Goal: Use online tool/utility: Utilize a website feature to perform a specific function

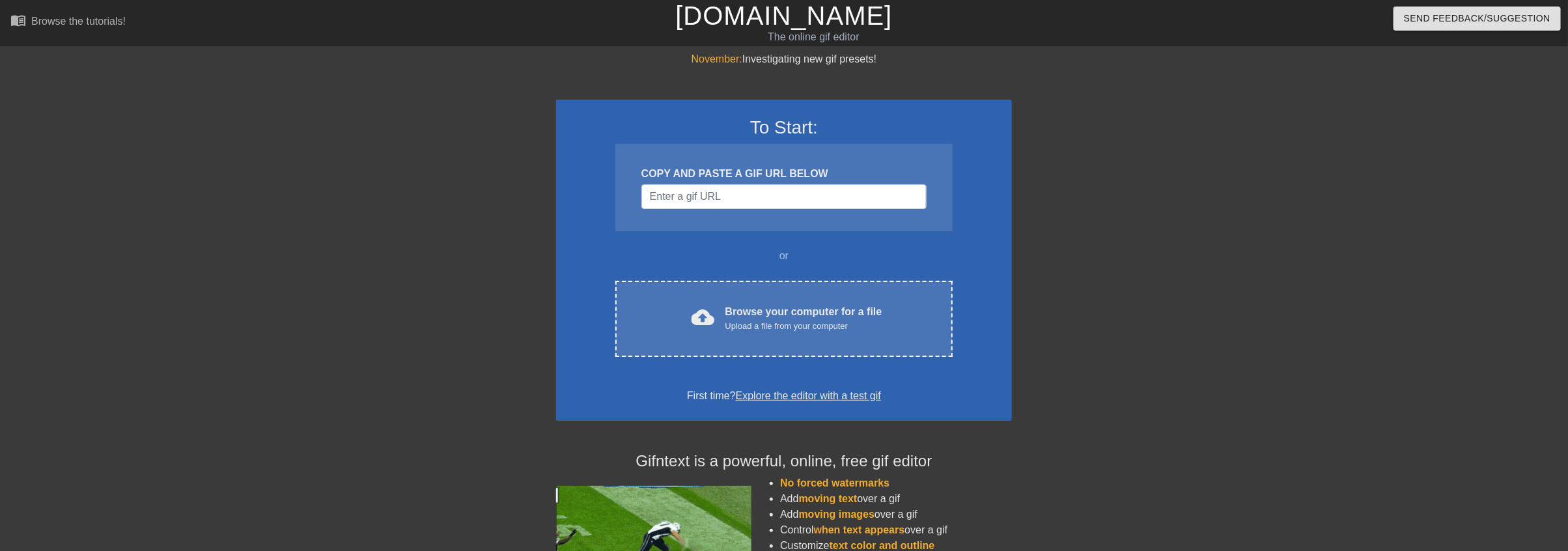
click at [755, 181] on div "COPY AND PASTE A GIF URL BELOW" at bounding box center [784, 187] width 337 height 87
click at [750, 197] on input "Username" at bounding box center [784, 197] width 285 height 25
paste input "[URL][DOMAIN_NAME][DOMAIN_NAME][PERSON_NAME]"
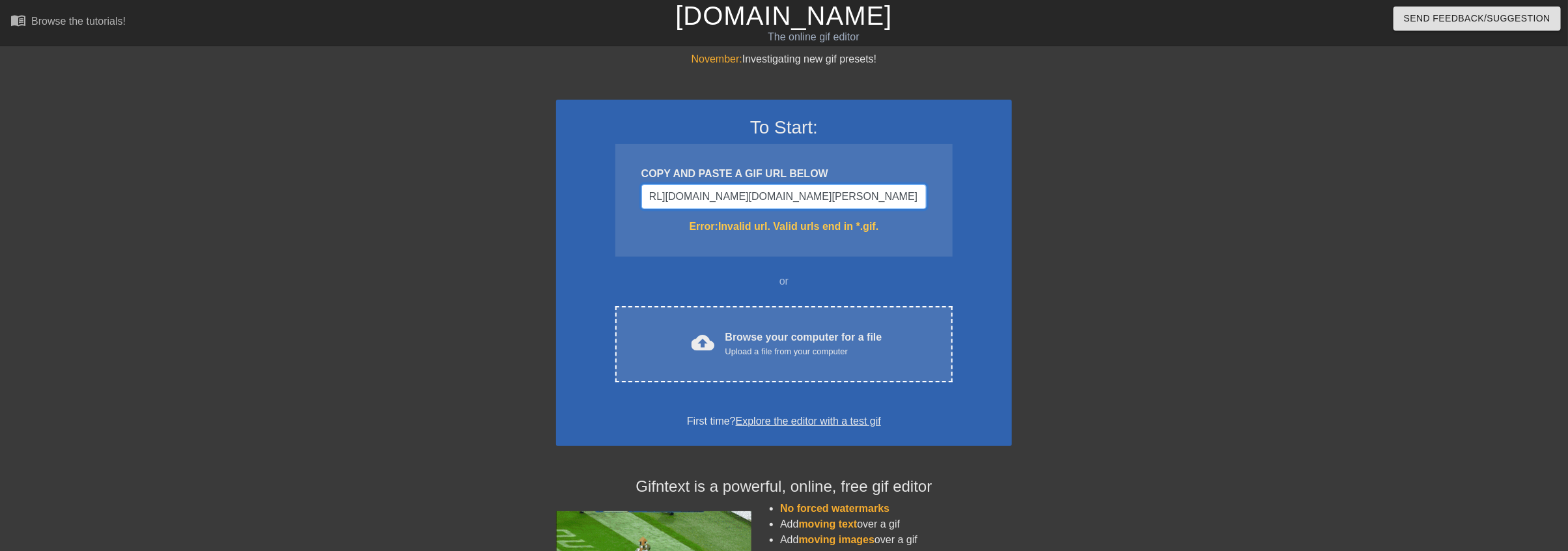
drag, startPoint x: 1040, startPoint y: 195, endPoint x: 1147, endPoint y: 183, distance: 107.7
click at [1129, 192] on div "November: Investigating new gif presets! To Start: COPY AND PASTE A GIF URL BEL…" at bounding box center [784, 382] width 1568 height 663
type input "[URL][DOMAIN_NAME][DOMAIN_NAME][PERSON_NAME]"
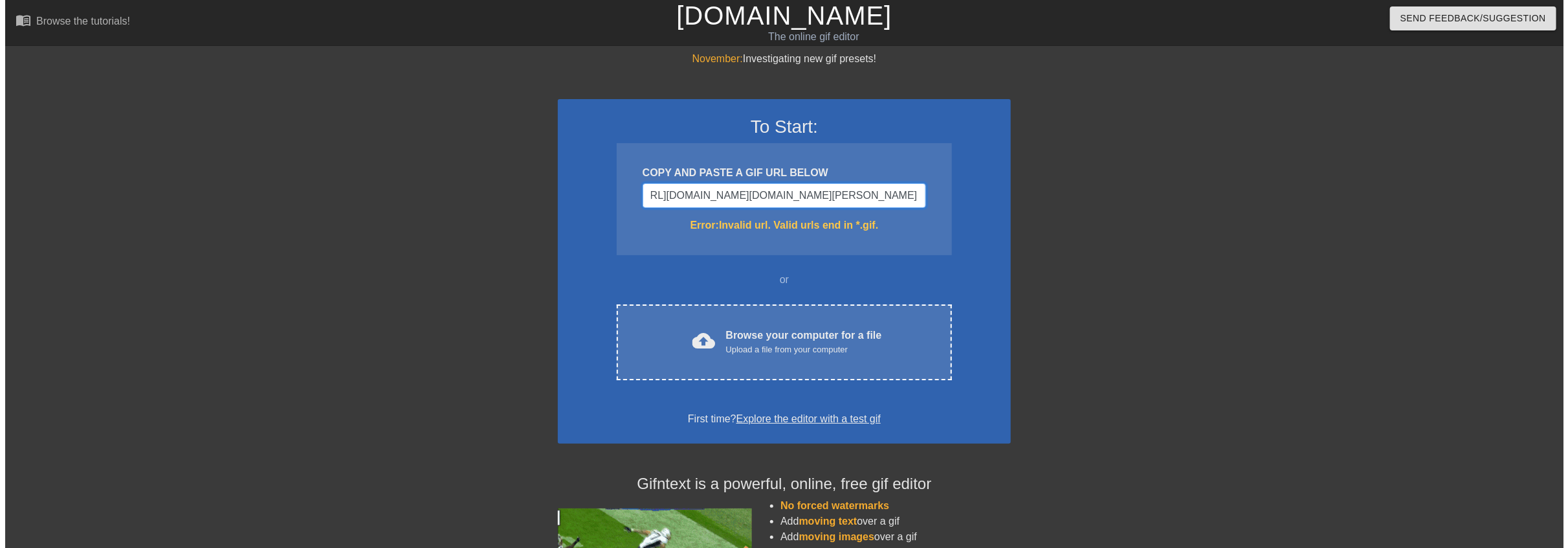
scroll to position [0, 0]
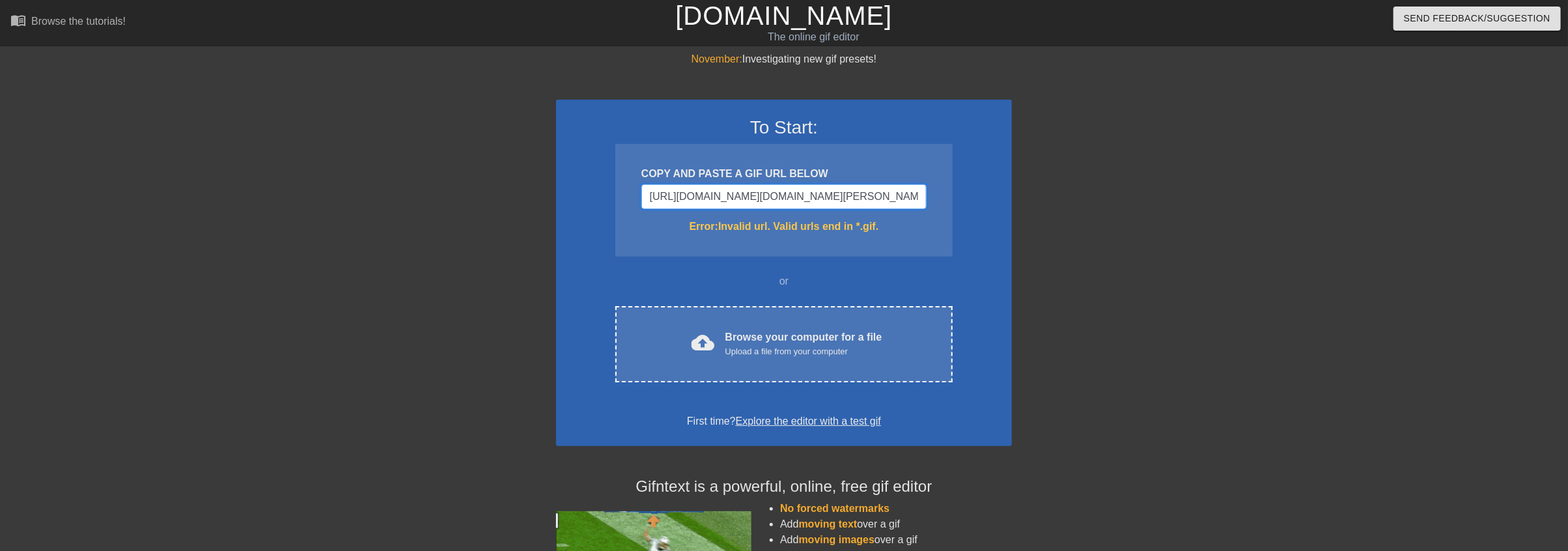
click at [856, 192] on input "[URL][DOMAIN_NAME][DOMAIN_NAME][PERSON_NAME]" at bounding box center [784, 197] width 285 height 25
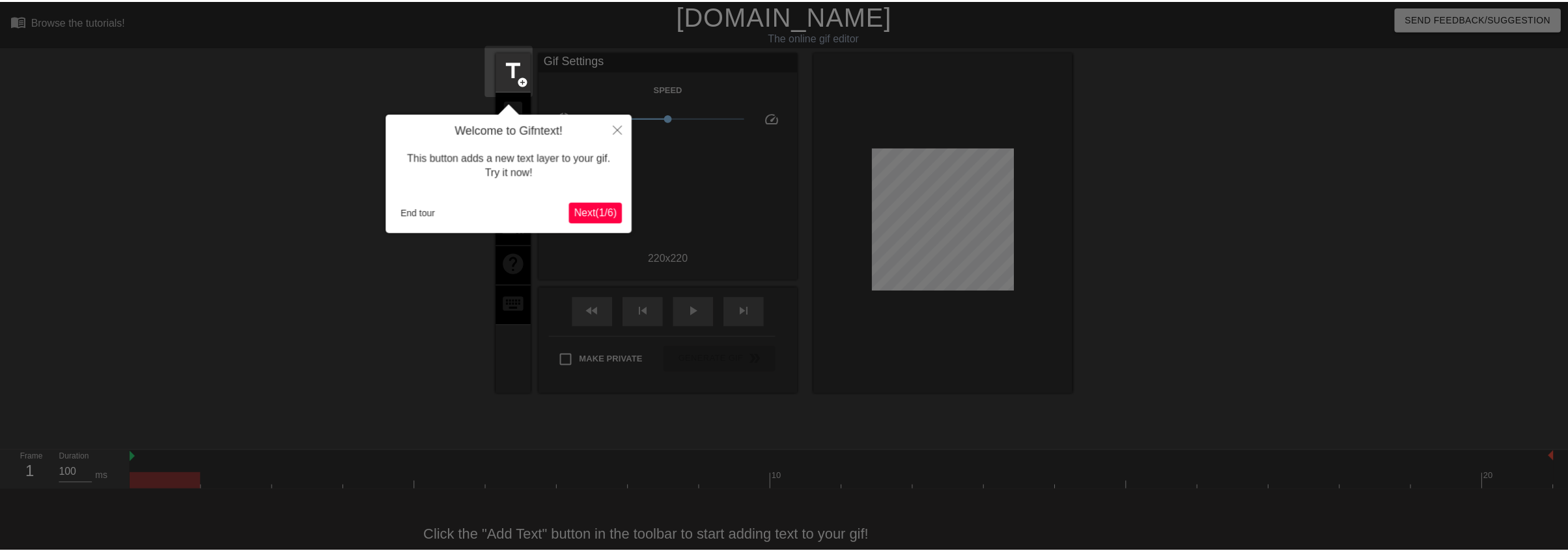
scroll to position [29, 0]
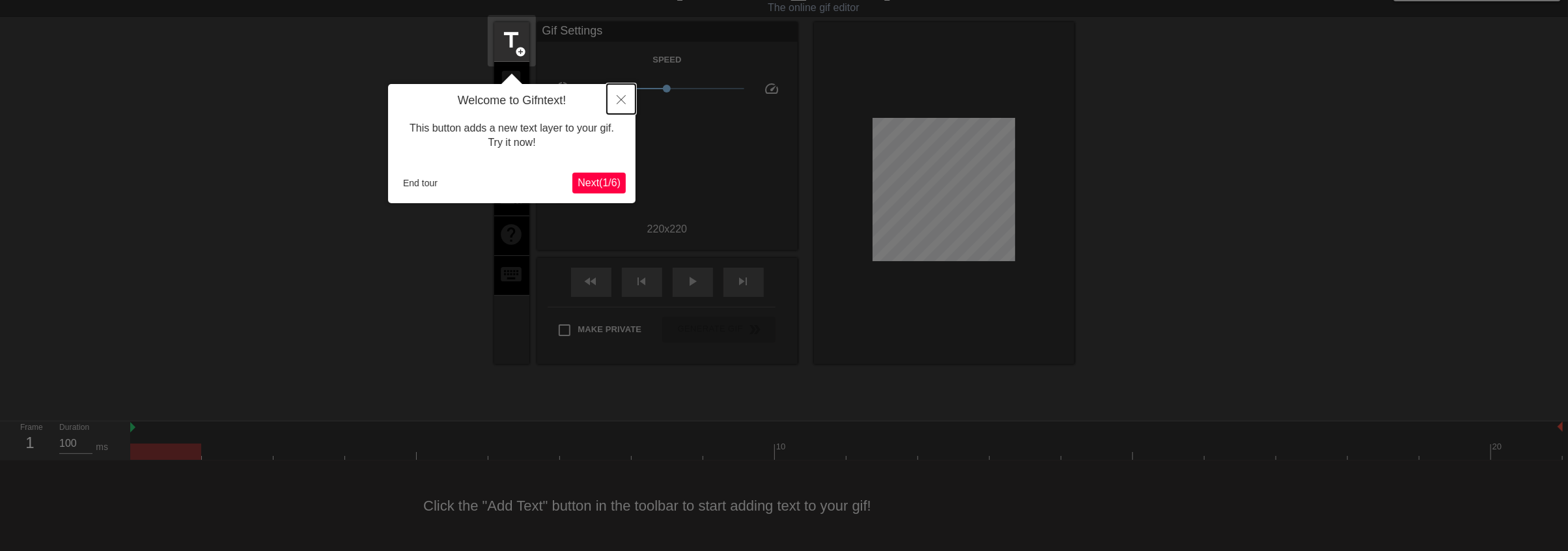
click at [621, 98] on icon "Close" at bounding box center [621, 100] width 9 height 9
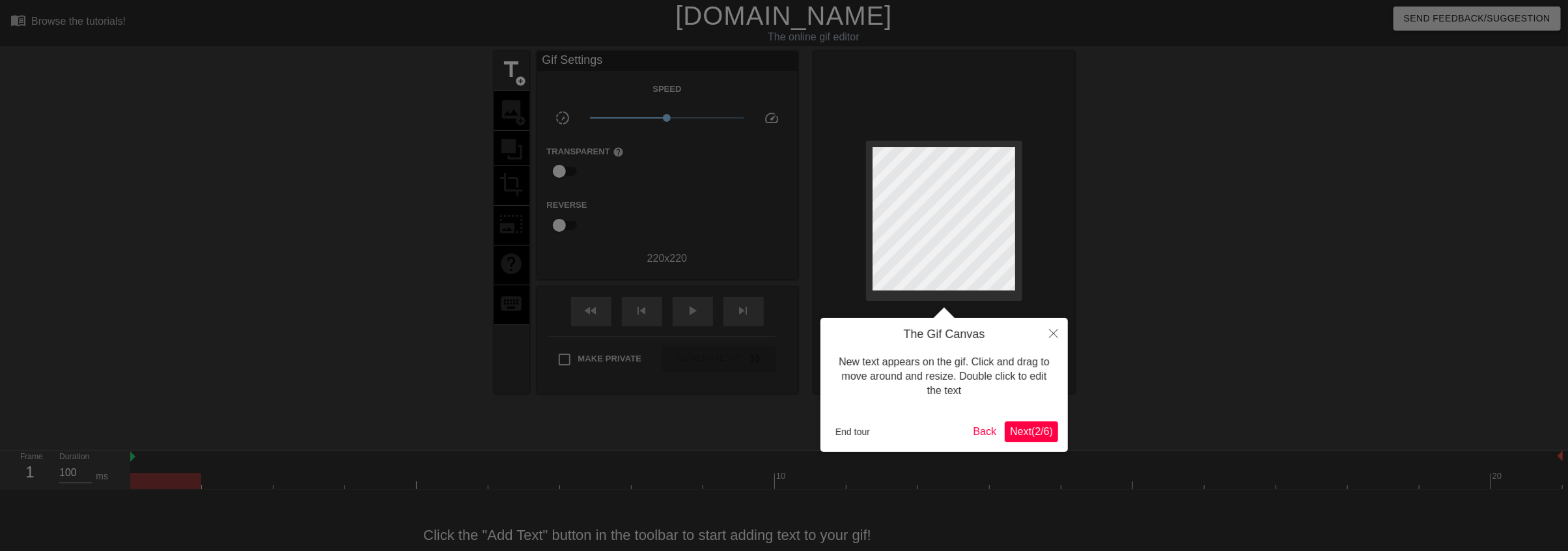
click at [1021, 428] on span "Next ( 2 / 6 )" at bounding box center [1030, 432] width 43 height 11
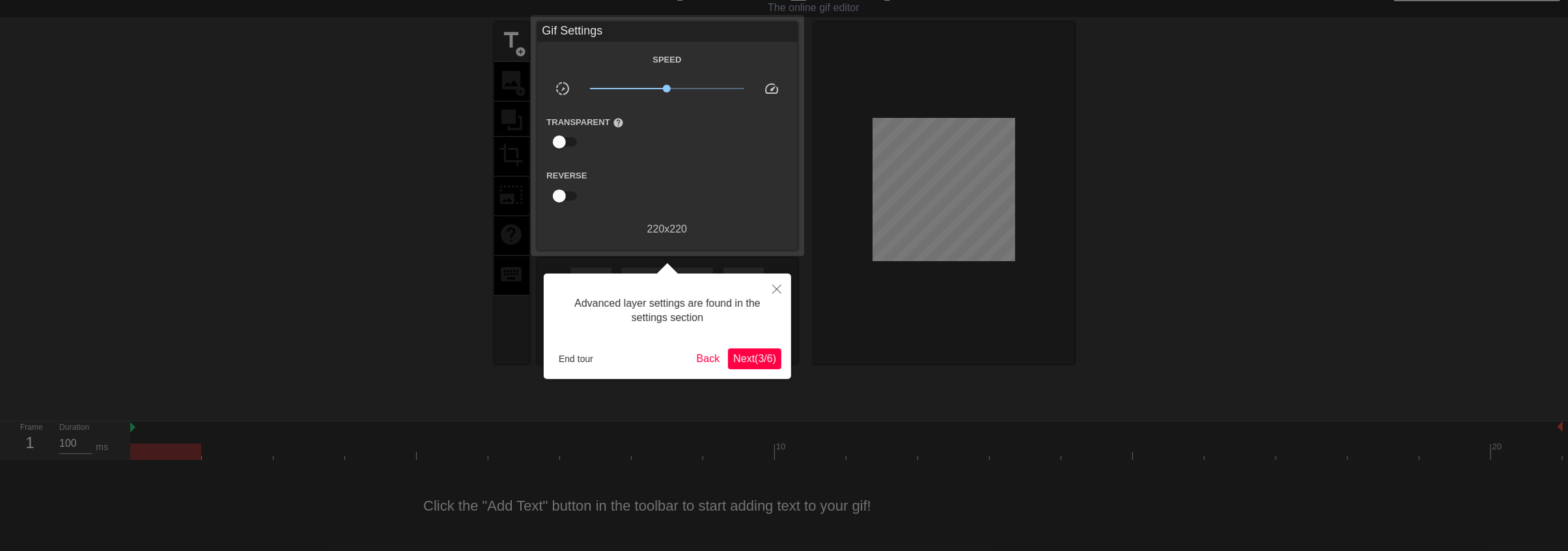
click at [756, 359] on span "Next ( 3 / 6 )" at bounding box center [754, 358] width 43 height 11
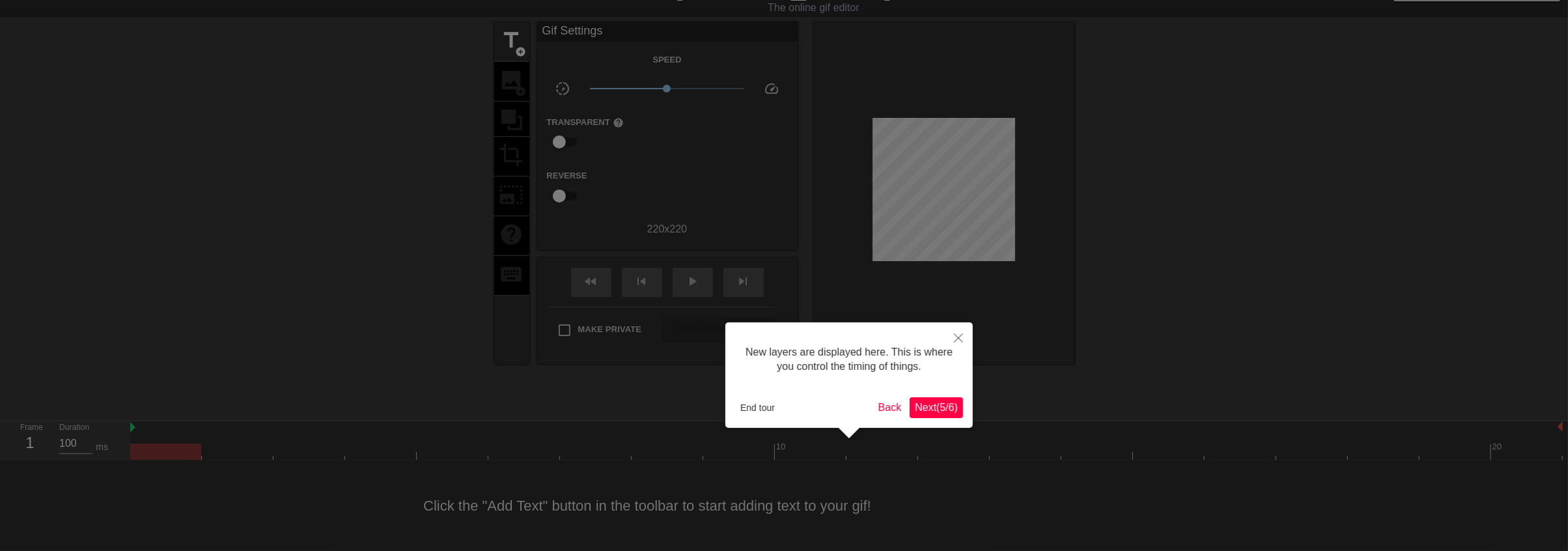
scroll to position [10, 0]
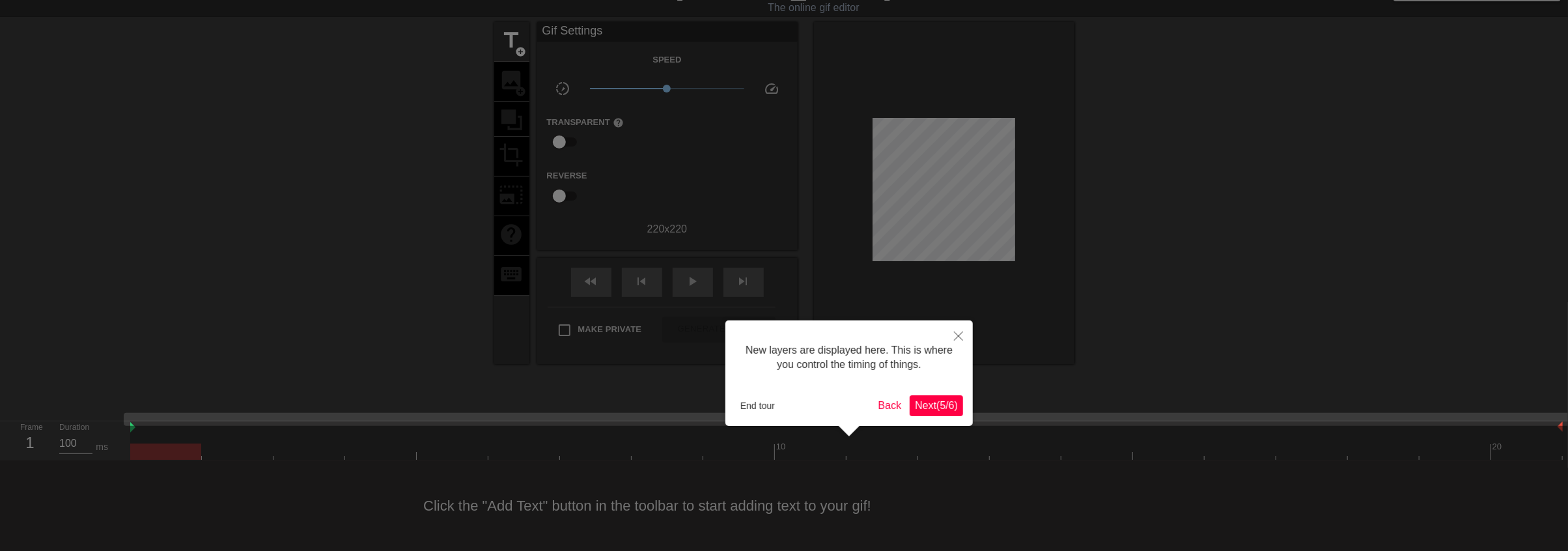
click at [941, 405] on span "Next ( 5 / 6 )" at bounding box center [936, 405] width 43 height 11
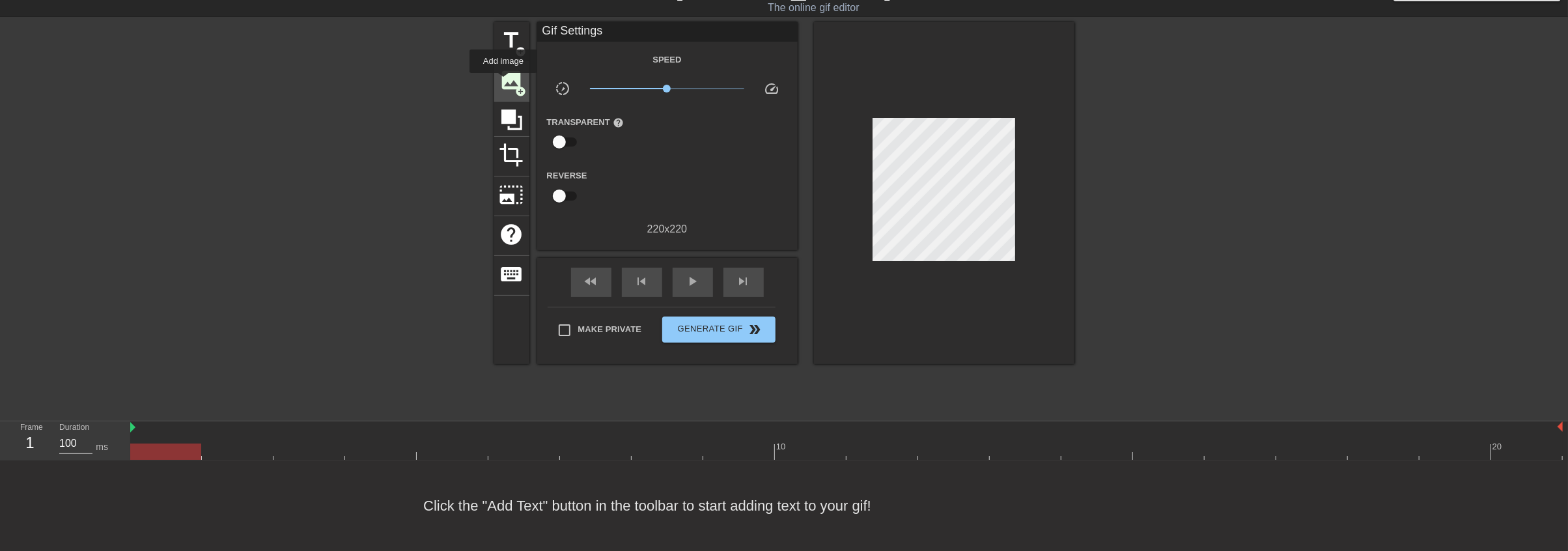
click at [504, 82] on span "image" at bounding box center [511, 80] width 25 height 25
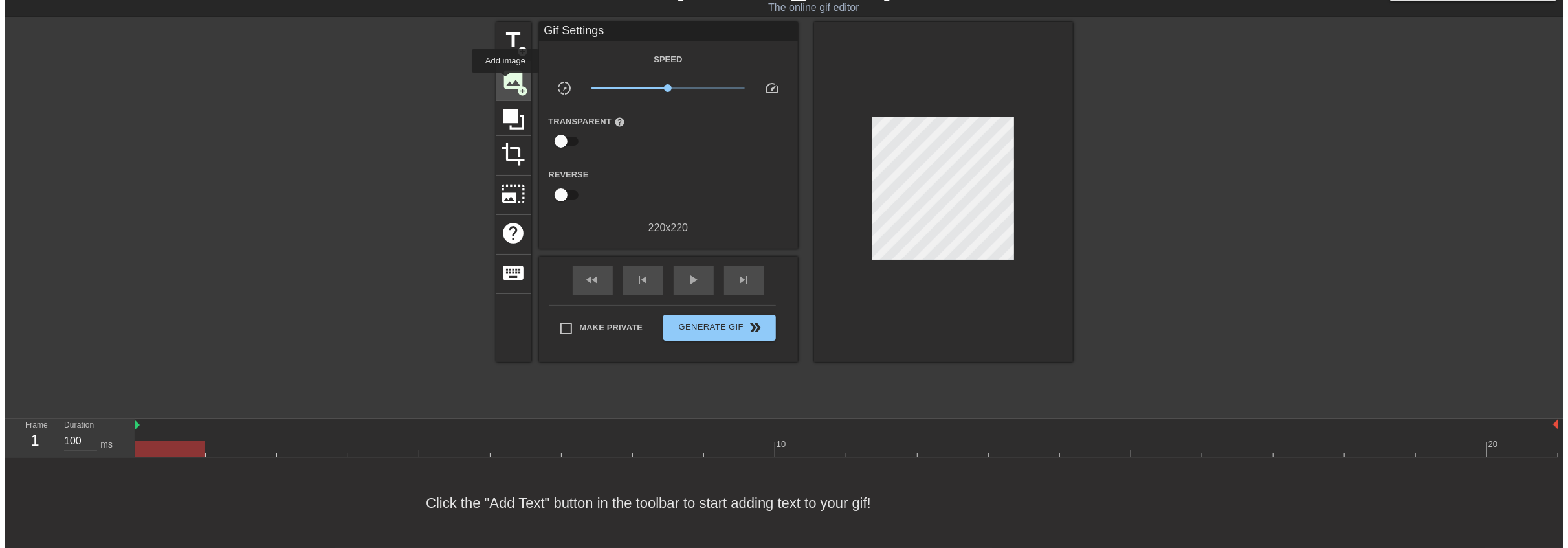
scroll to position [0, 0]
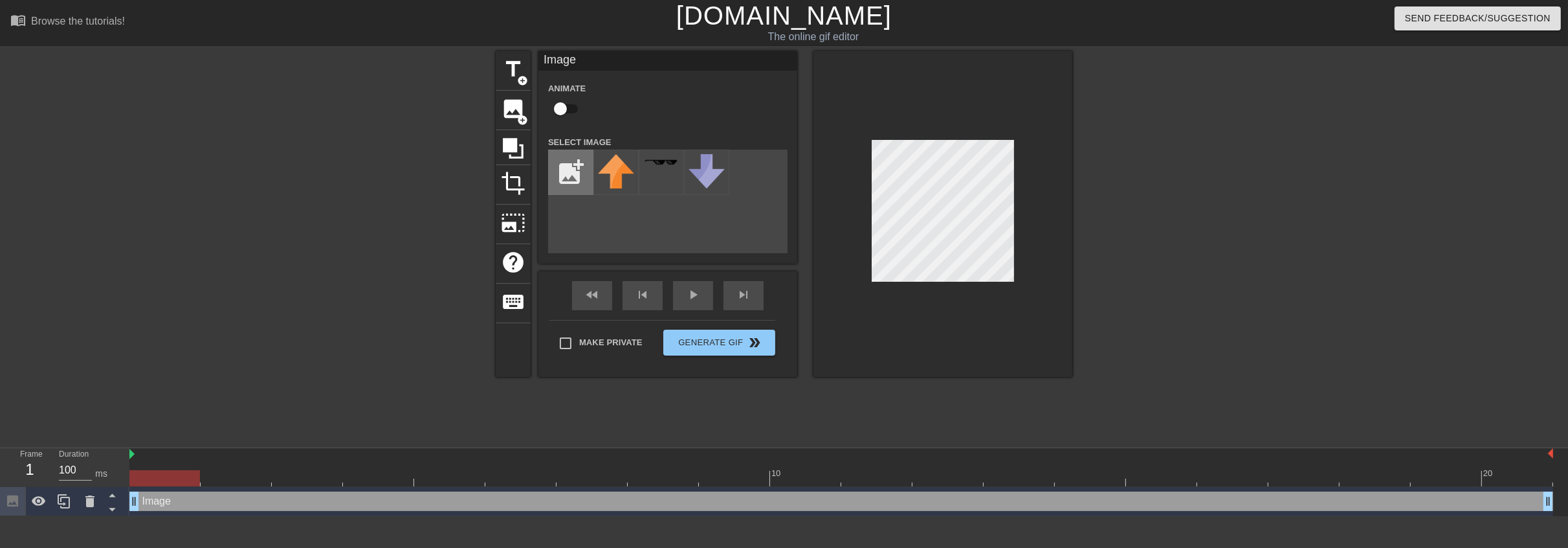
click at [561, 180] on input "file" at bounding box center [570, 172] width 44 height 44
click at [559, 160] on input "file" at bounding box center [570, 172] width 44 height 44
type input "C:\fakepath\GfP_-FpWYAAIw6R[1].jpg"
click at [633, 167] on img at bounding box center [616, 163] width 37 height 11
click at [1026, 207] on div at bounding box center [943, 213] width 259 height 326
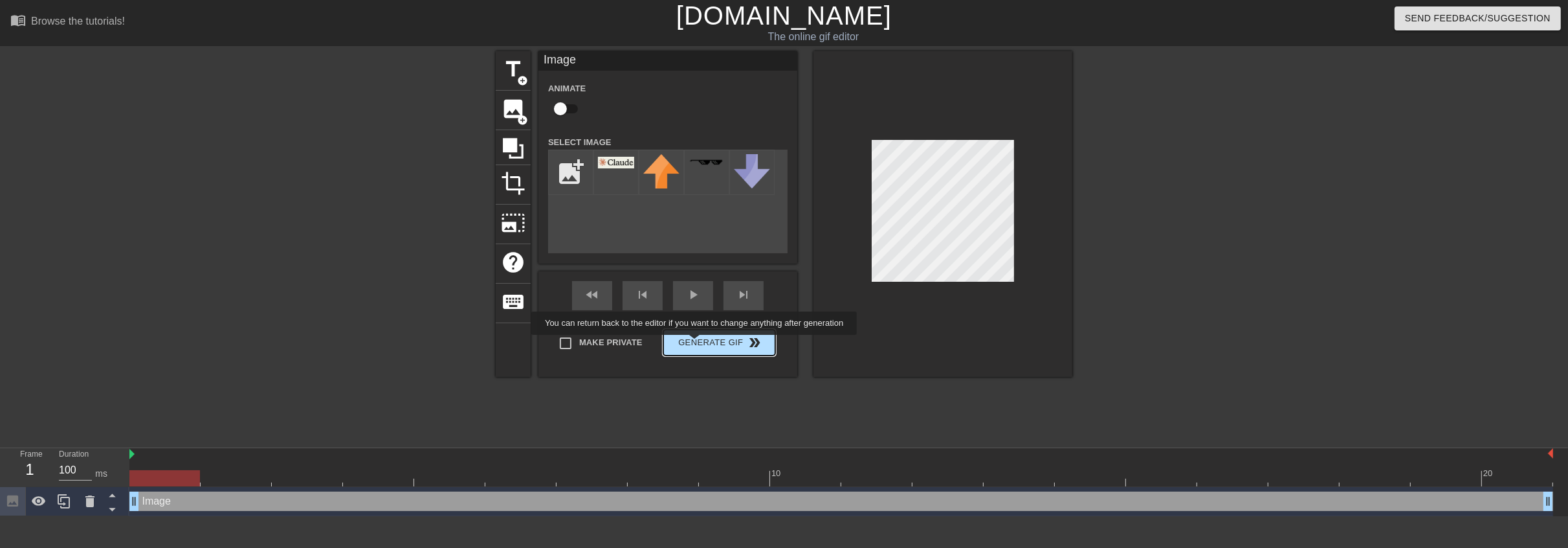
click at [696, 344] on button "Generate Gif double_arrow" at bounding box center [719, 343] width 112 height 26
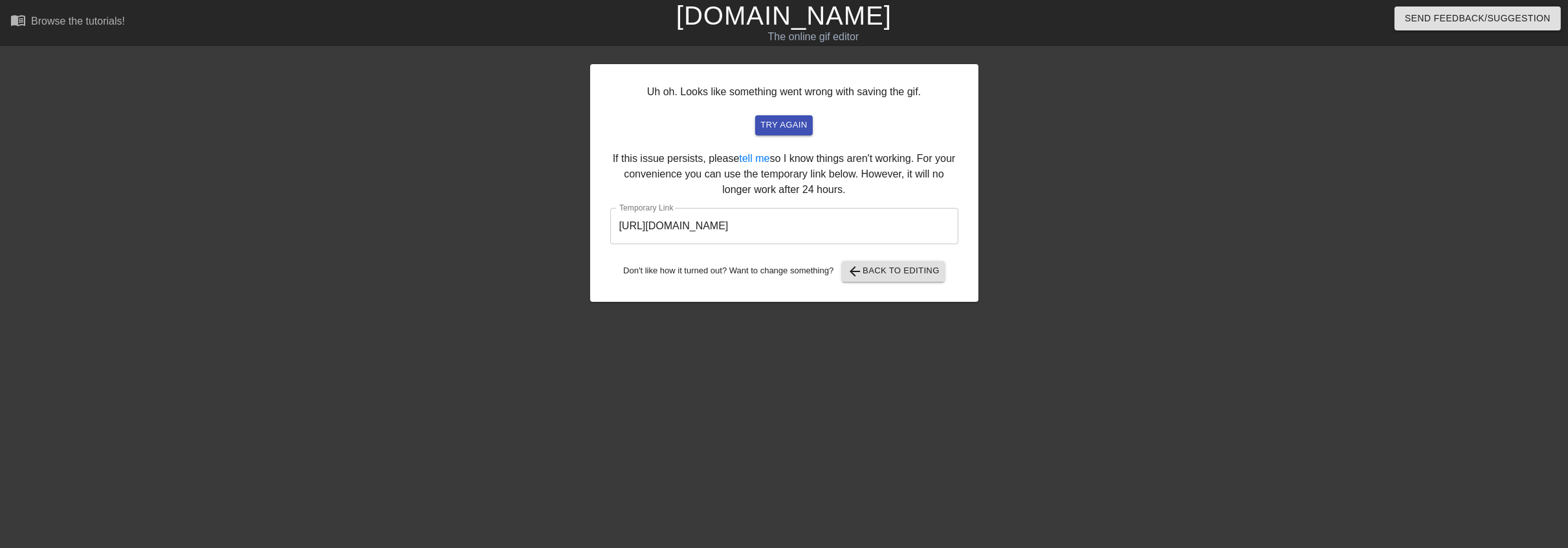
click at [829, 232] on input "[URL][DOMAIN_NAME]" at bounding box center [784, 226] width 349 height 37
click at [829, 231] on input "[URL][DOMAIN_NAME]" at bounding box center [784, 226] width 349 height 37
click at [785, 120] on span "try again" at bounding box center [784, 125] width 47 height 15
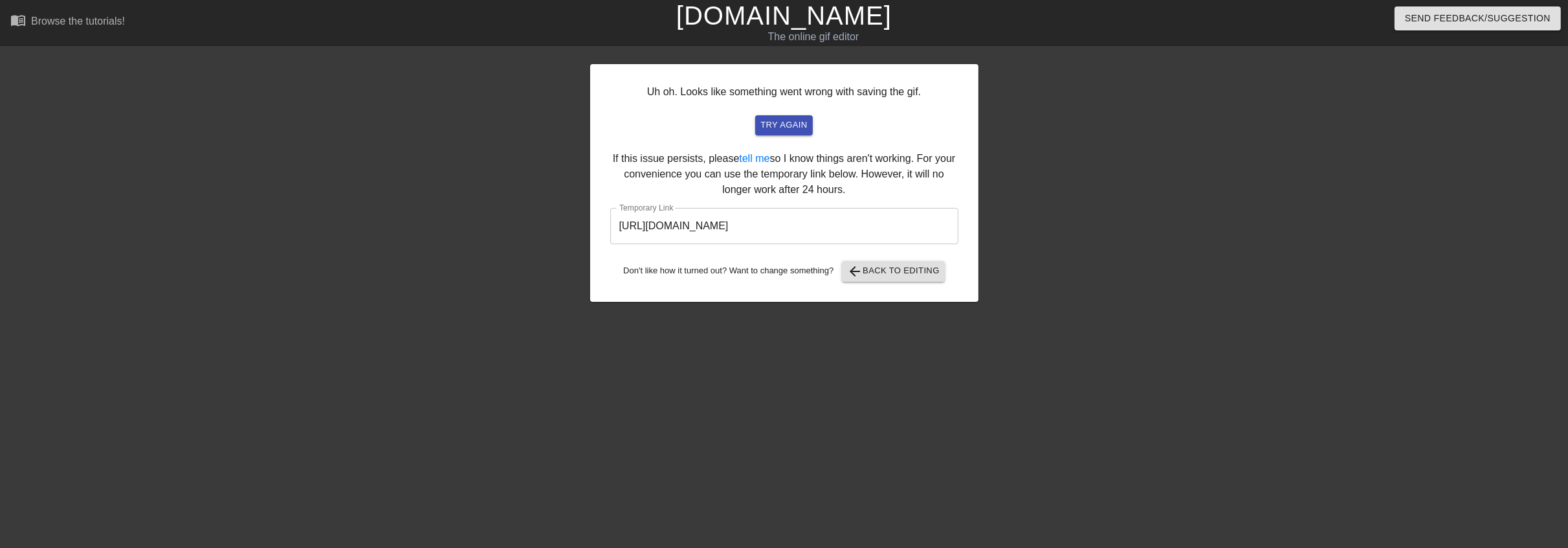
click at [826, 241] on input "[URL][DOMAIN_NAME]" at bounding box center [784, 226] width 349 height 37
click at [829, 239] on input "[URL][DOMAIN_NAME]" at bounding box center [784, 226] width 349 height 37
click at [829, 238] on input "[URL][DOMAIN_NAME]" at bounding box center [784, 226] width 349 height 37
